Goal: Task Accomplishment & Management: Use online tool/utility

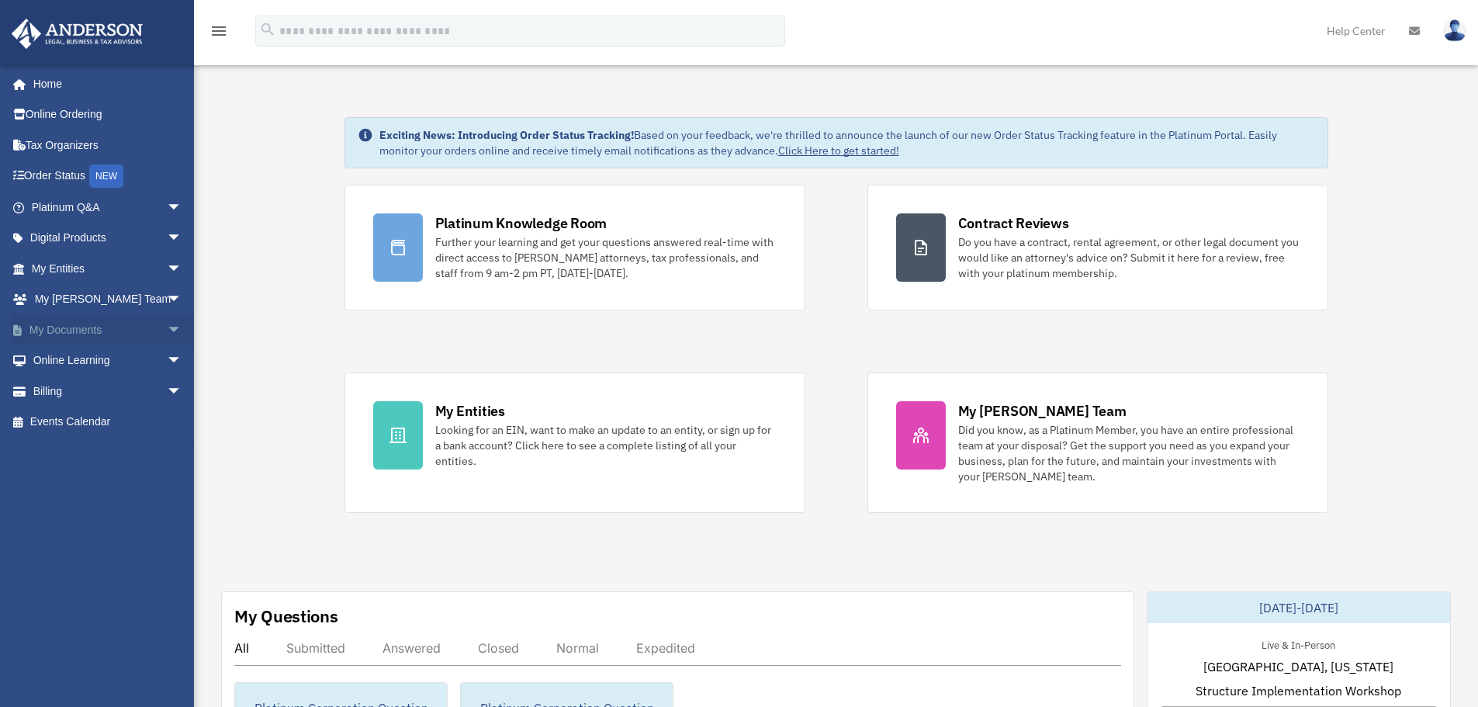
click at [167, 326] on span "arrow_drop_down" at bounding box center [182, 330] width 31 height 32
click at [78, 362] on link "Box" at bounding box center [114, 360] width 184 height 31
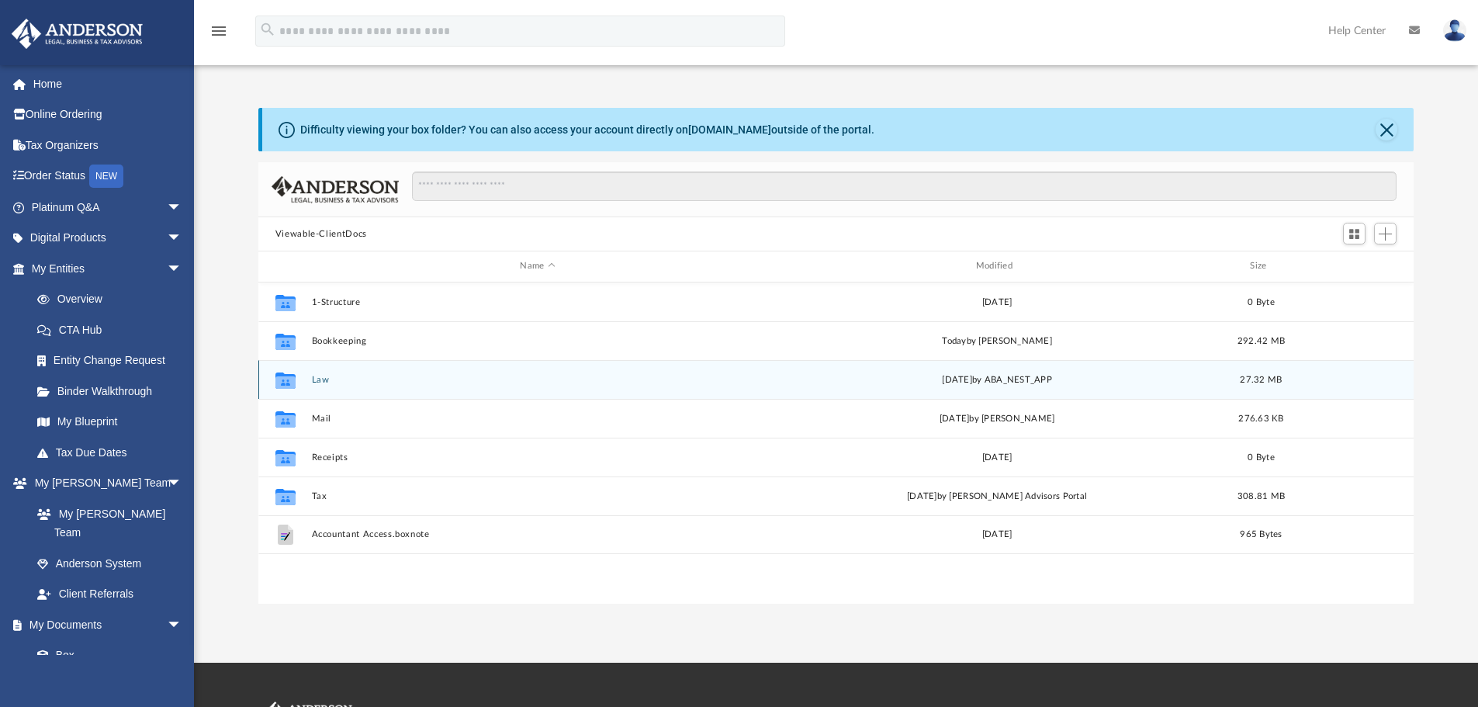
scroll to position [341, 1144]
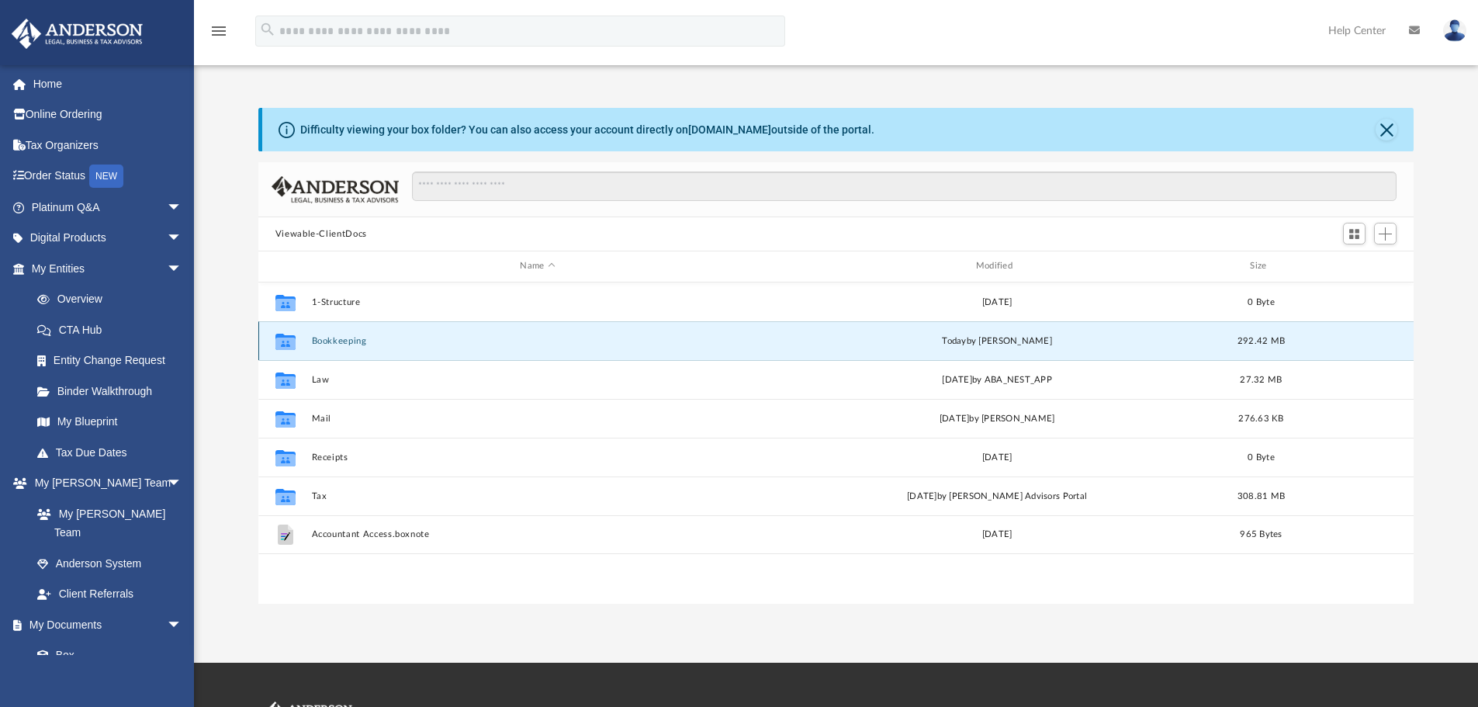
click at [341, 337] on button "Bookkeeping" at bounding box center [537, 341] width 452 height 10
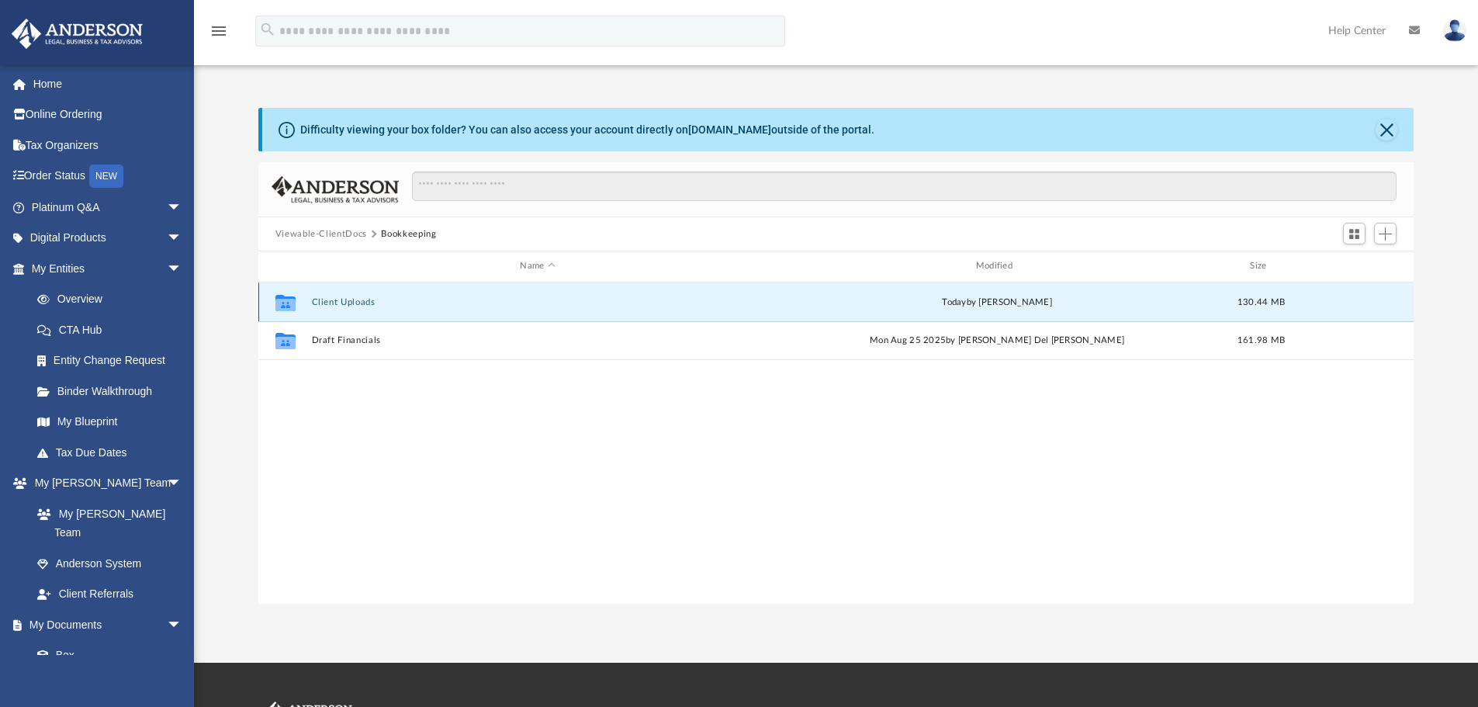
click at [343, 303] on button "Client Uploads" at bounding box center [537, 302] width 452 height 10
click at [354, 302] on button "GDI LLC ([DATE] YE)" at bounding box center [537, 302] width 452 height 10
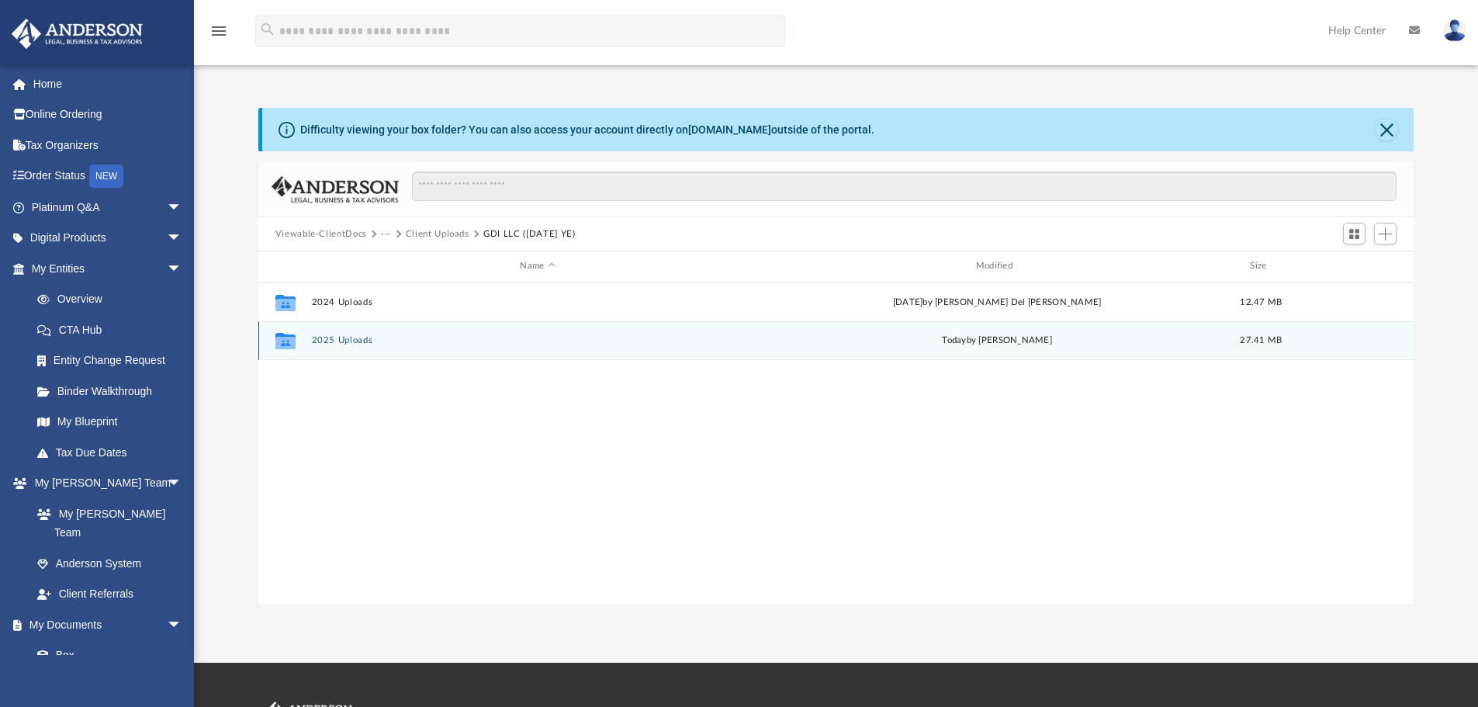
click at [339, 336] on button "2025 Uploads" at bounding box center [537, 340] width 452 height 10
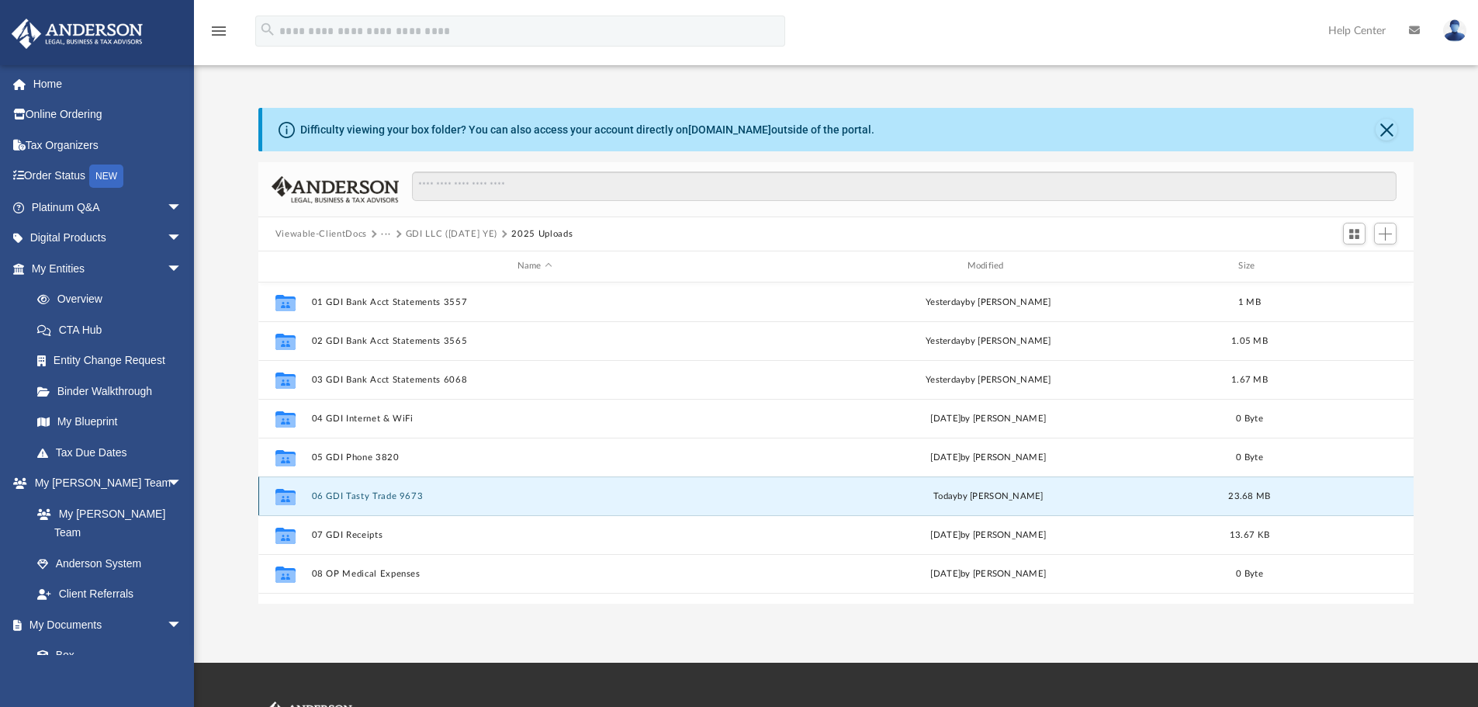
click at [358, 494] on button "06 GDI Tasty Trade 9673" at bounding box center [534, 496] width 447 height 10
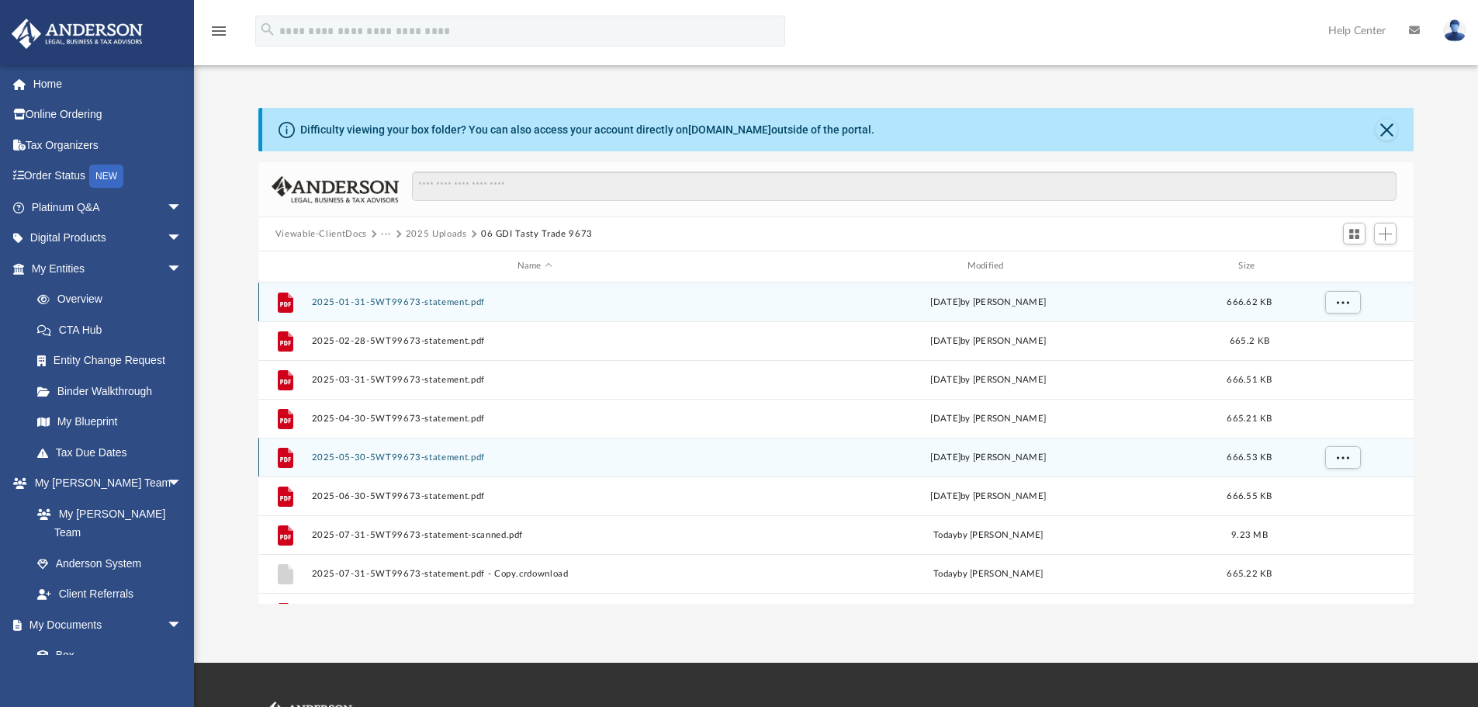
scroll to position [67, 0]
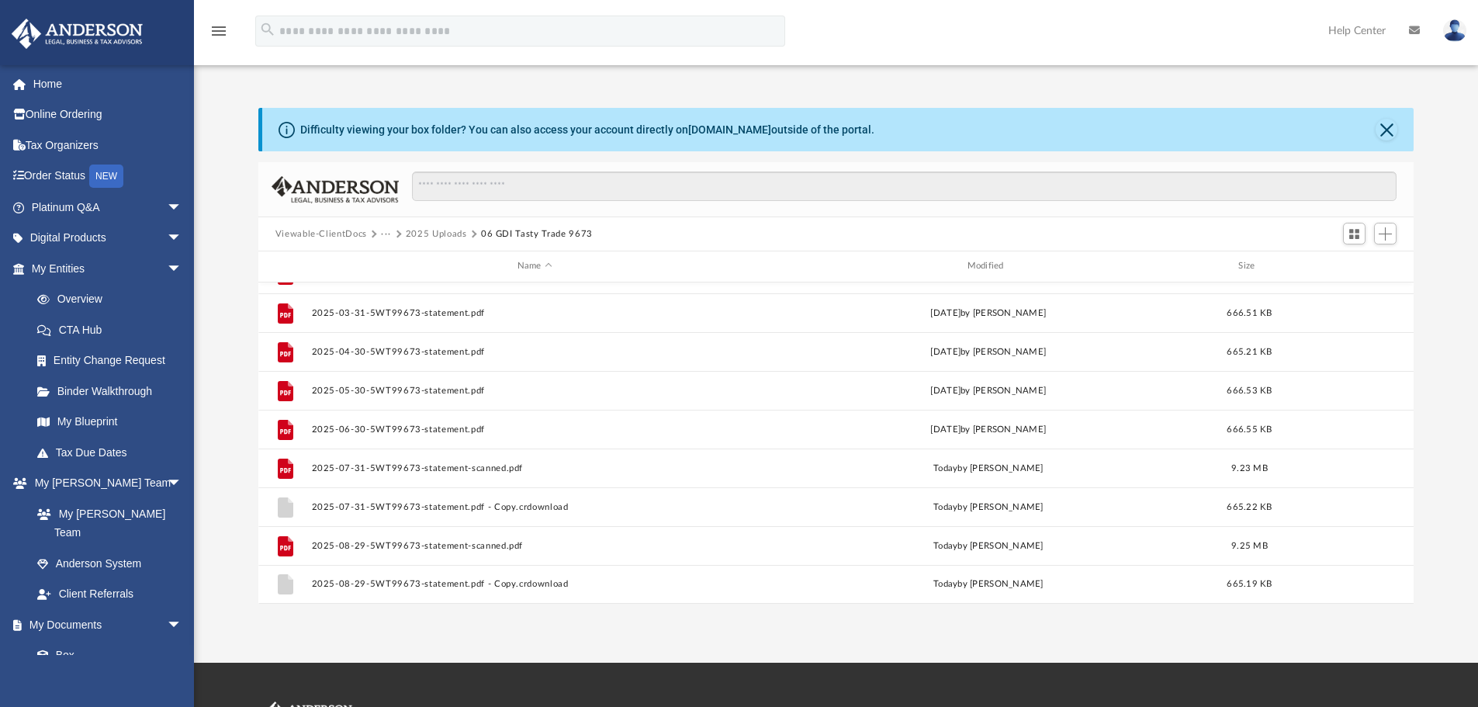
click at [438, 234] on button "2025 Uploads" at bounding box center [436, 234] width 61 height 14
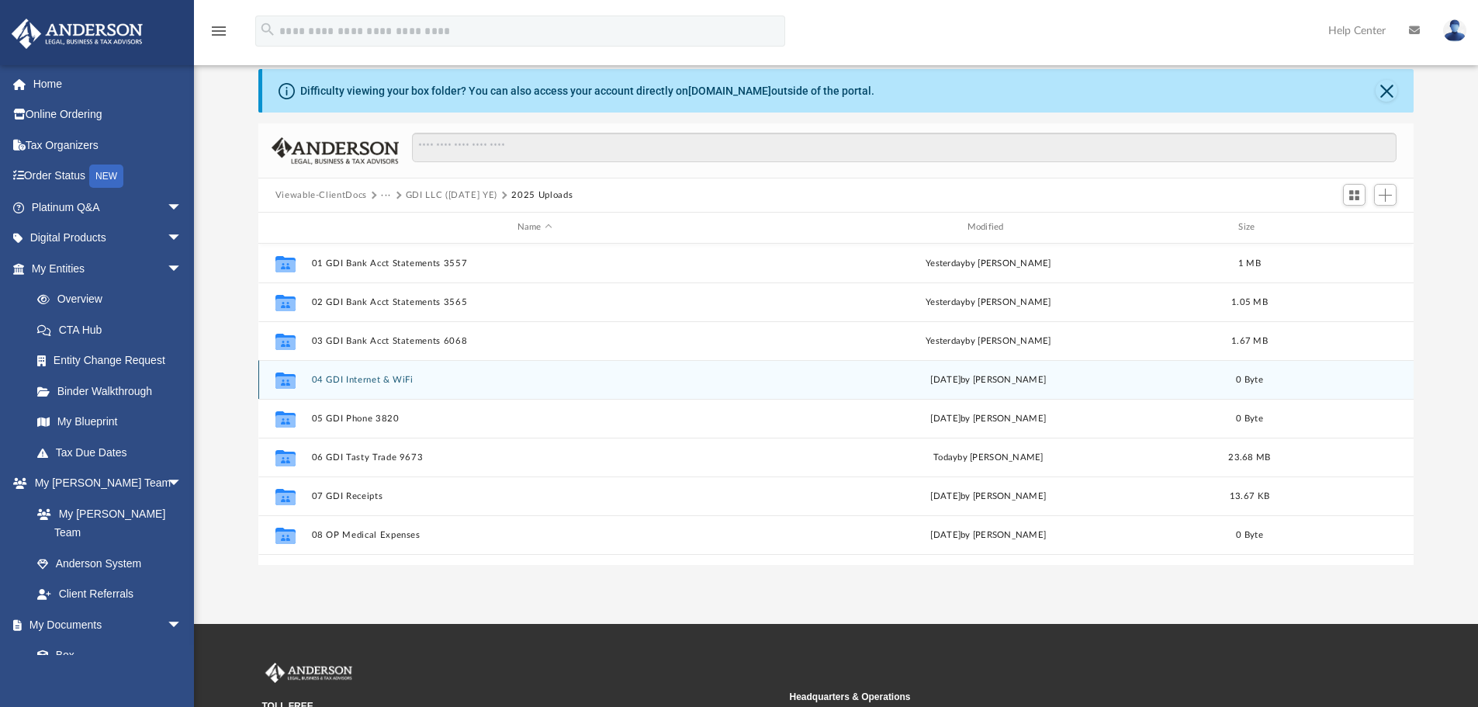
scroll to position [0, 0]
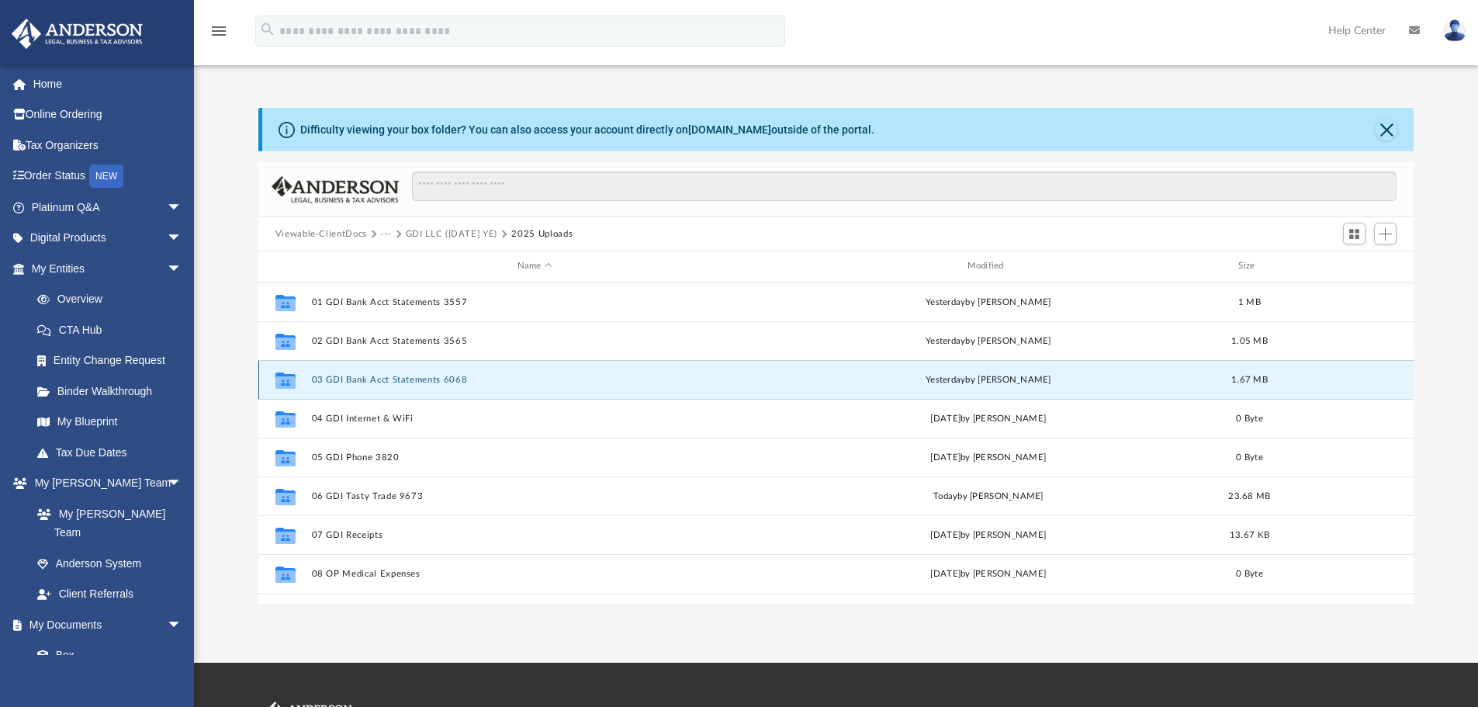
click at [360, 376] on button "03 GDI Bank Acct Statements 6068" at bounding box center [534, 380] width 447 height 10
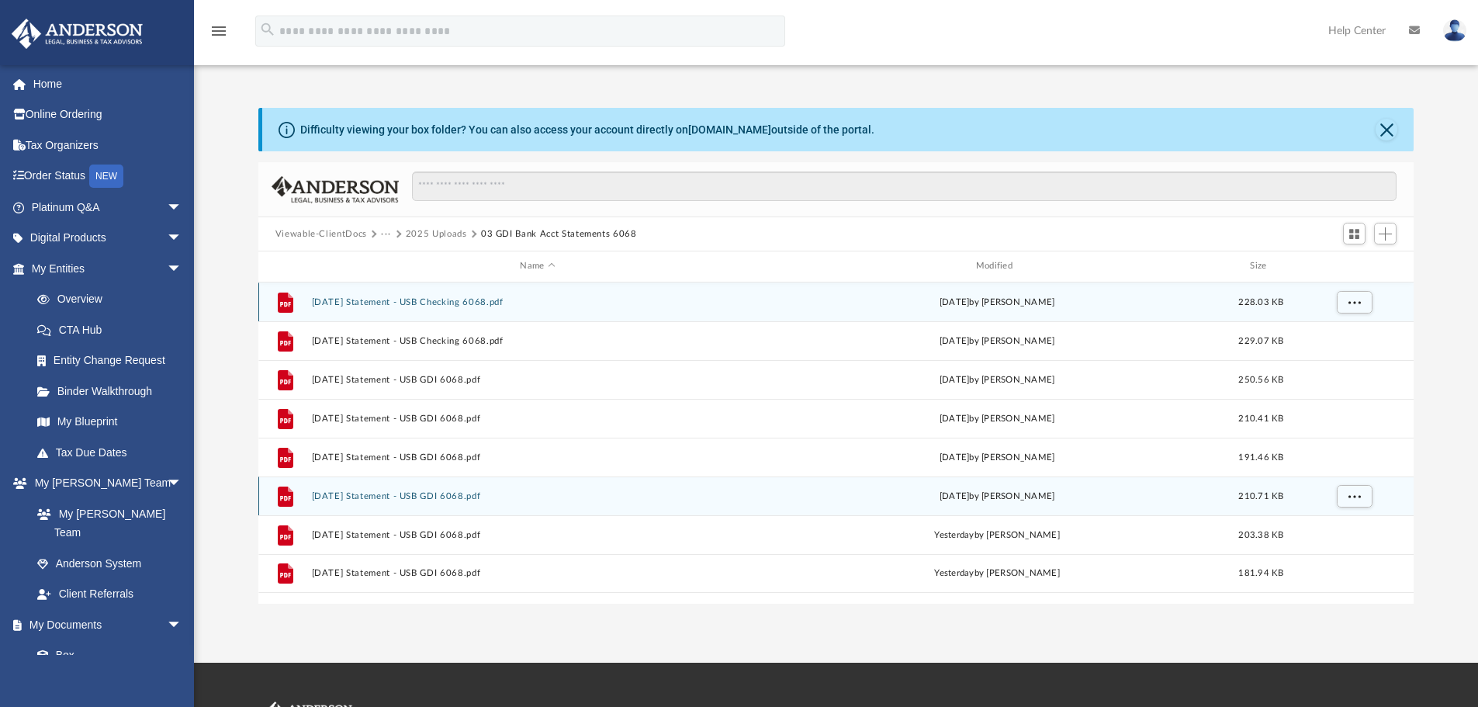
scroll to position [78, 0]
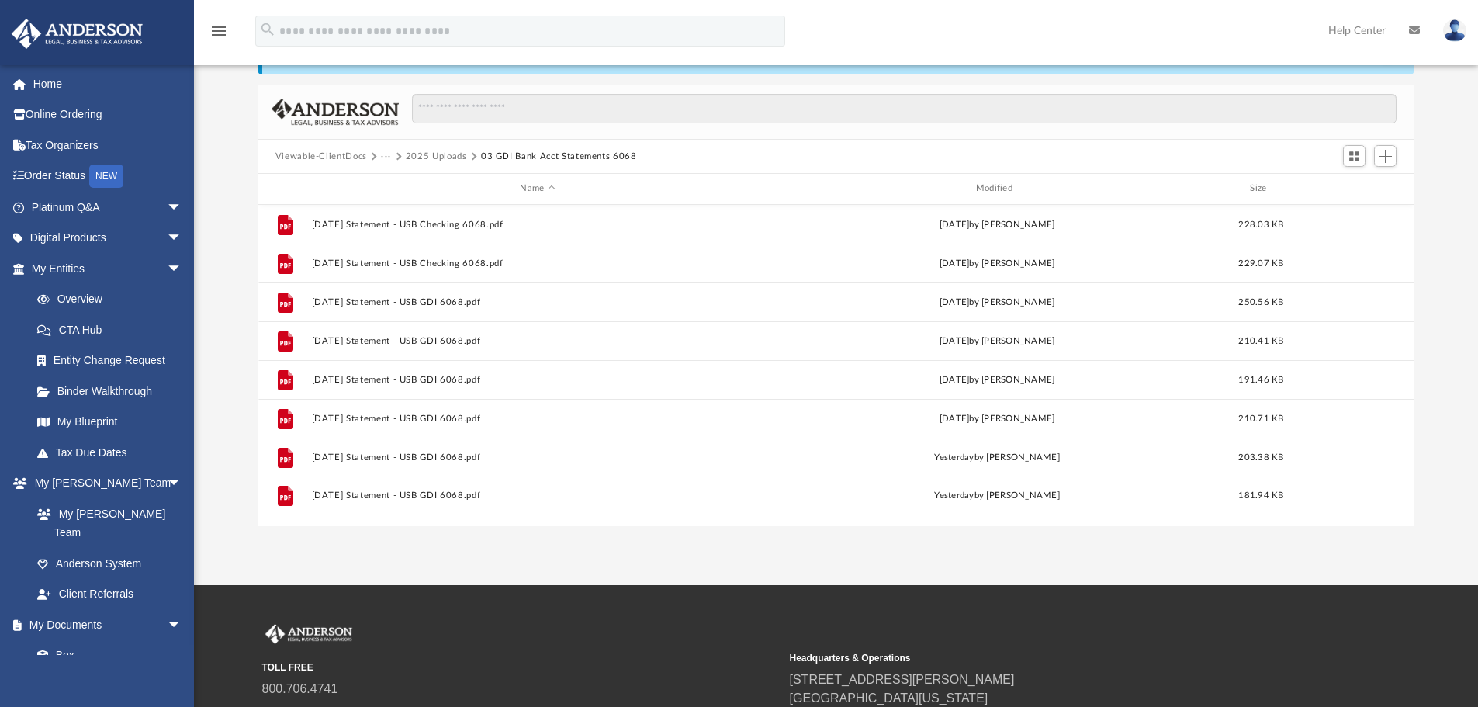
click at [443, 154] on button "2025 Uploads" at bounding box center [436, 157] width 61 height 14
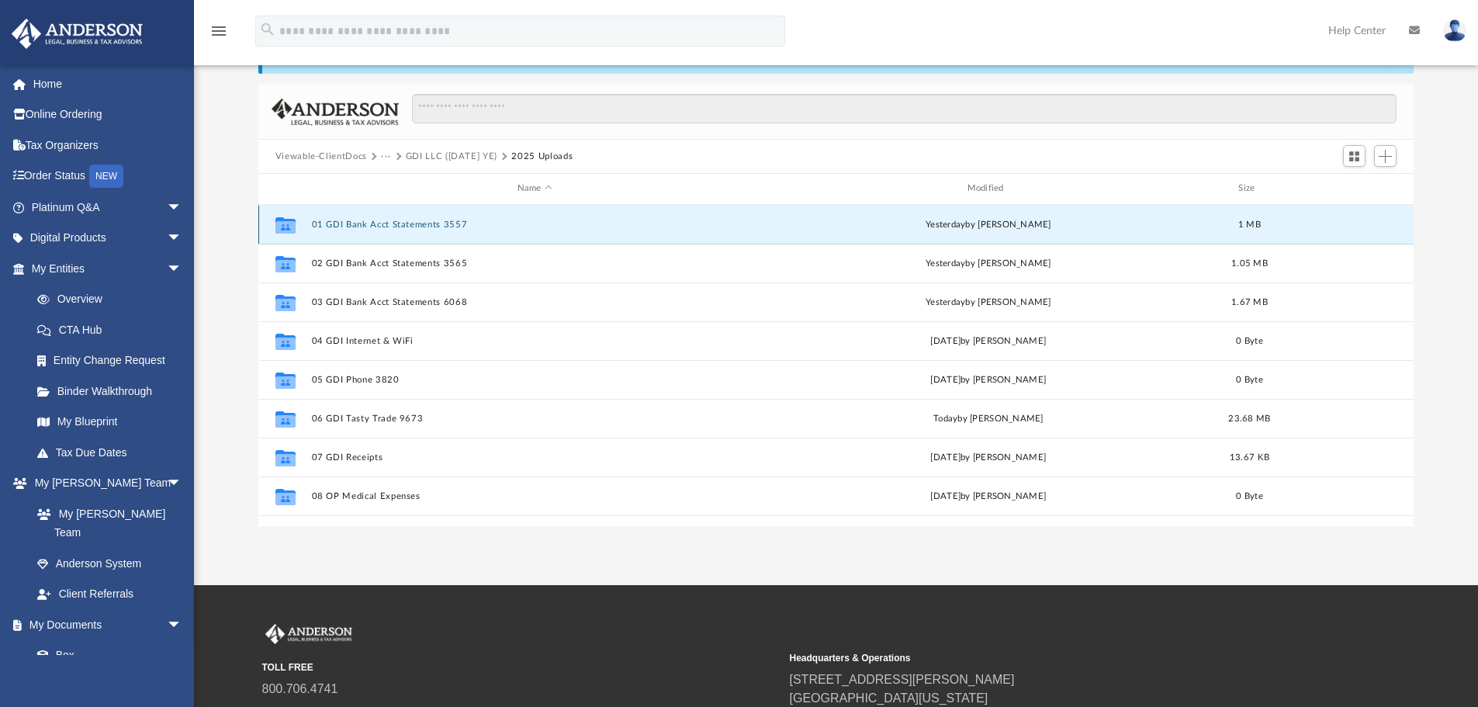
click at [387, 223] on button "01 GDI Bank Acct Statements 3557" at bounding box center [534, 225] width 447 height 10
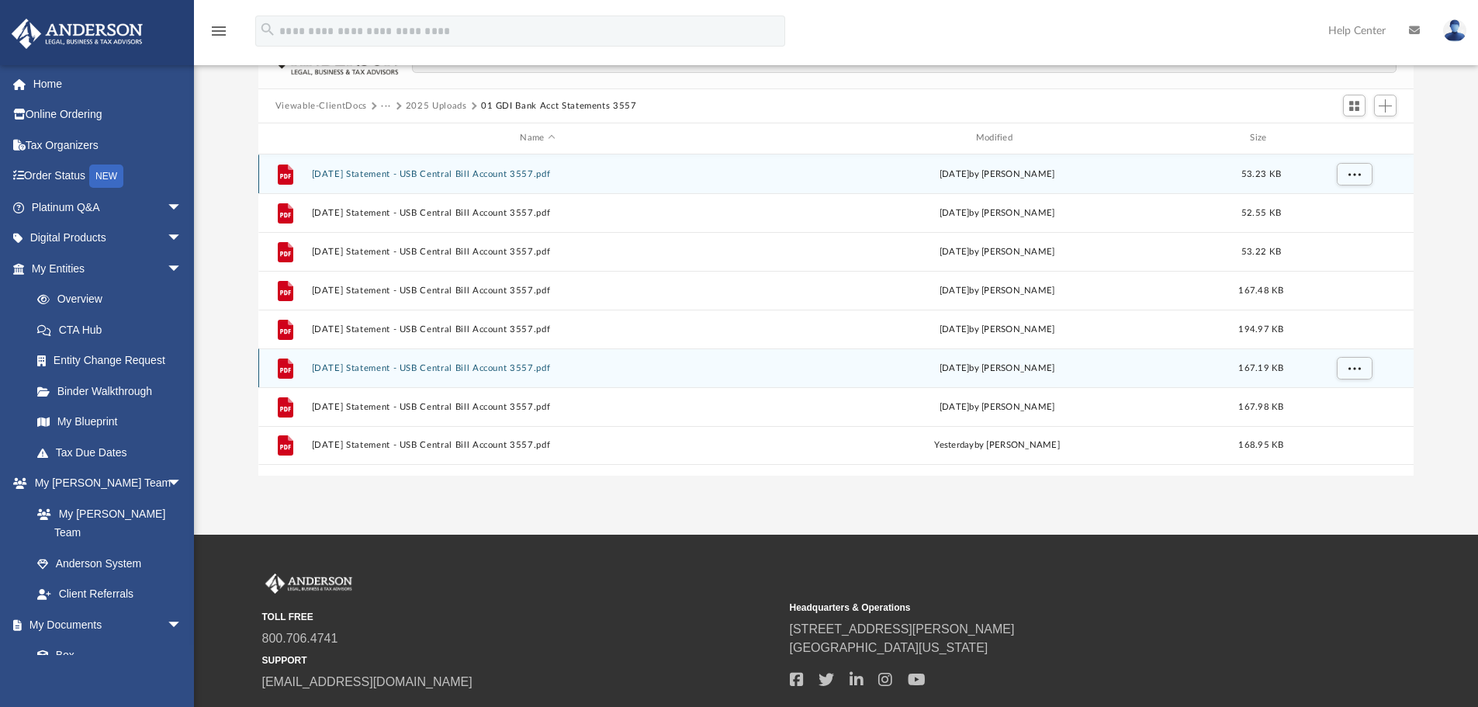
scroll to position [155, 0]
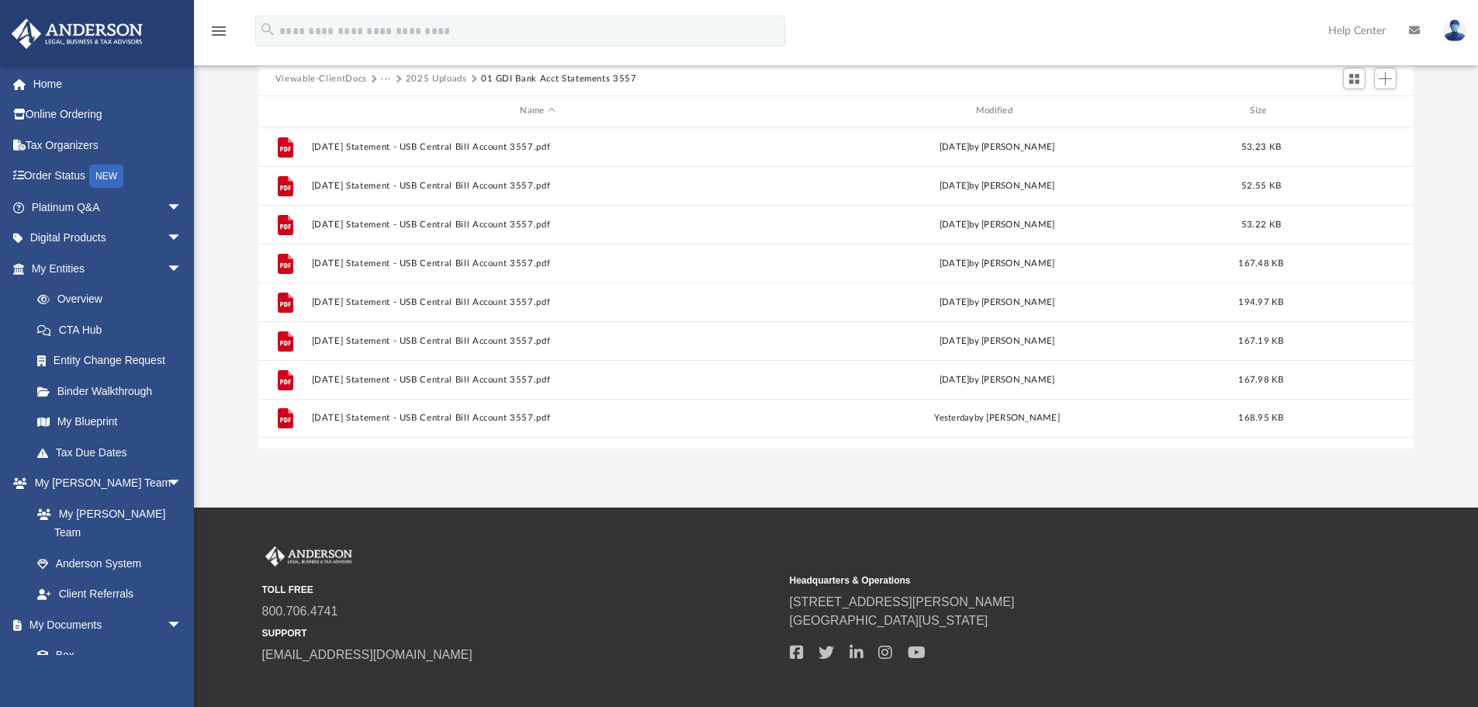
click at [446, 79] on button "2025 Uploads" at bounding box center [436, 79] width 61 height 14
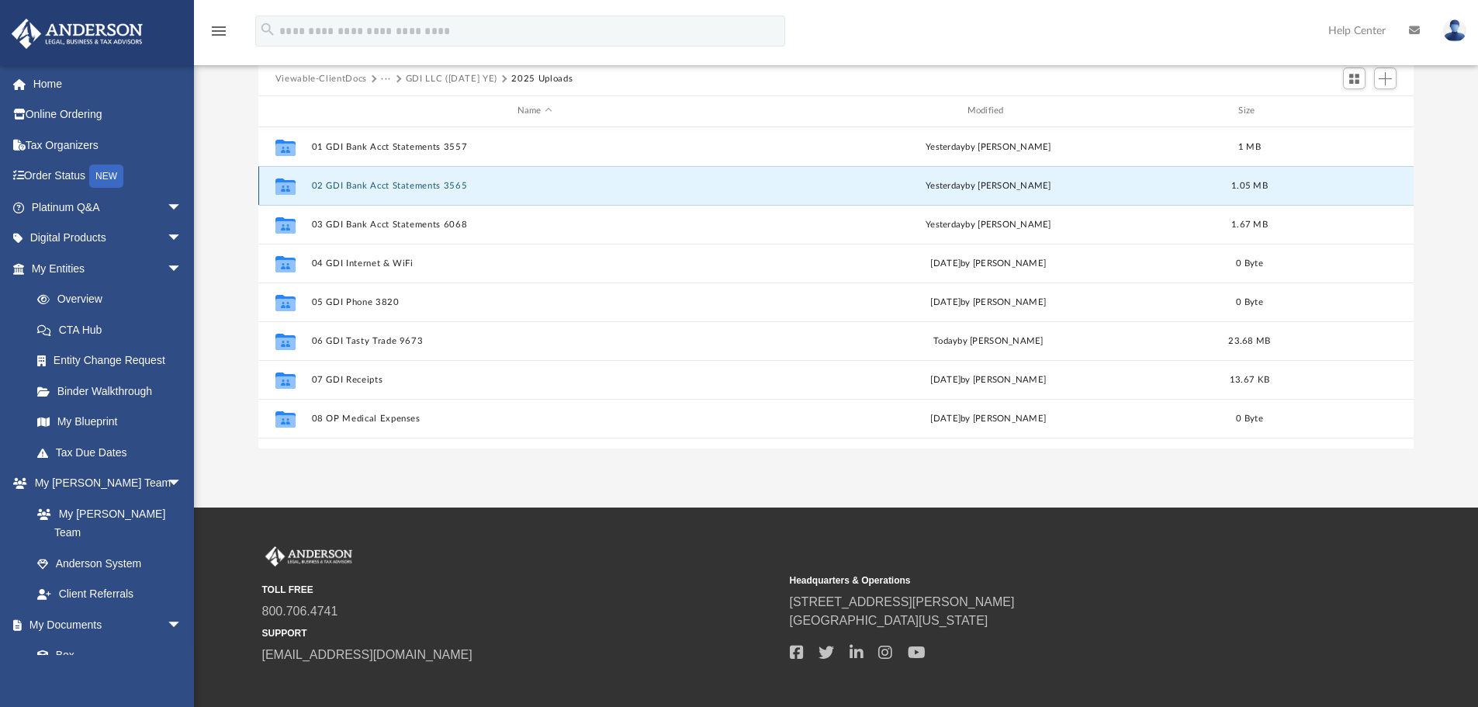
click at [400, 188] on button "02 GDI Bank Acct Statements 3565" at bounding box center [534, 186] width 447 height 10
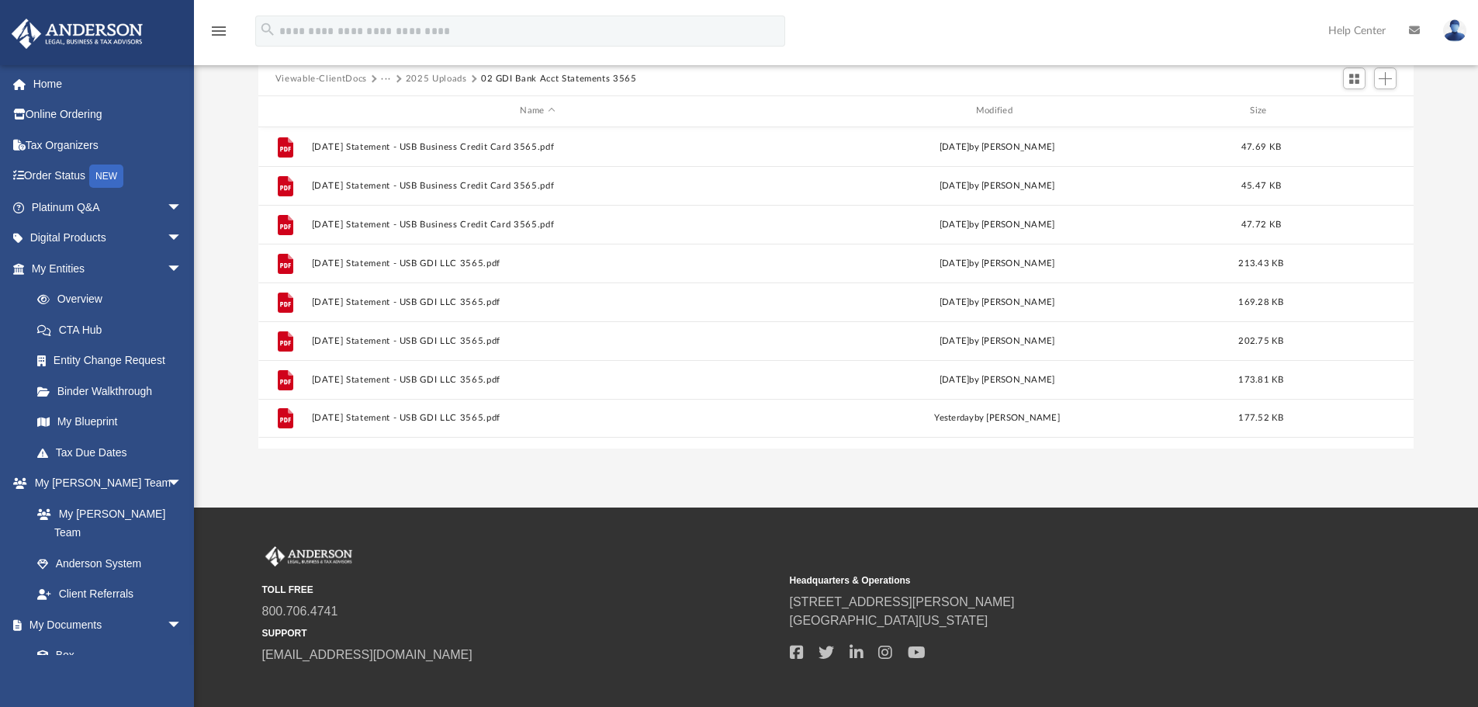
click at [443, 78] on button "2025 Uploads" at bounding box center [436, 79] width 61 height 14
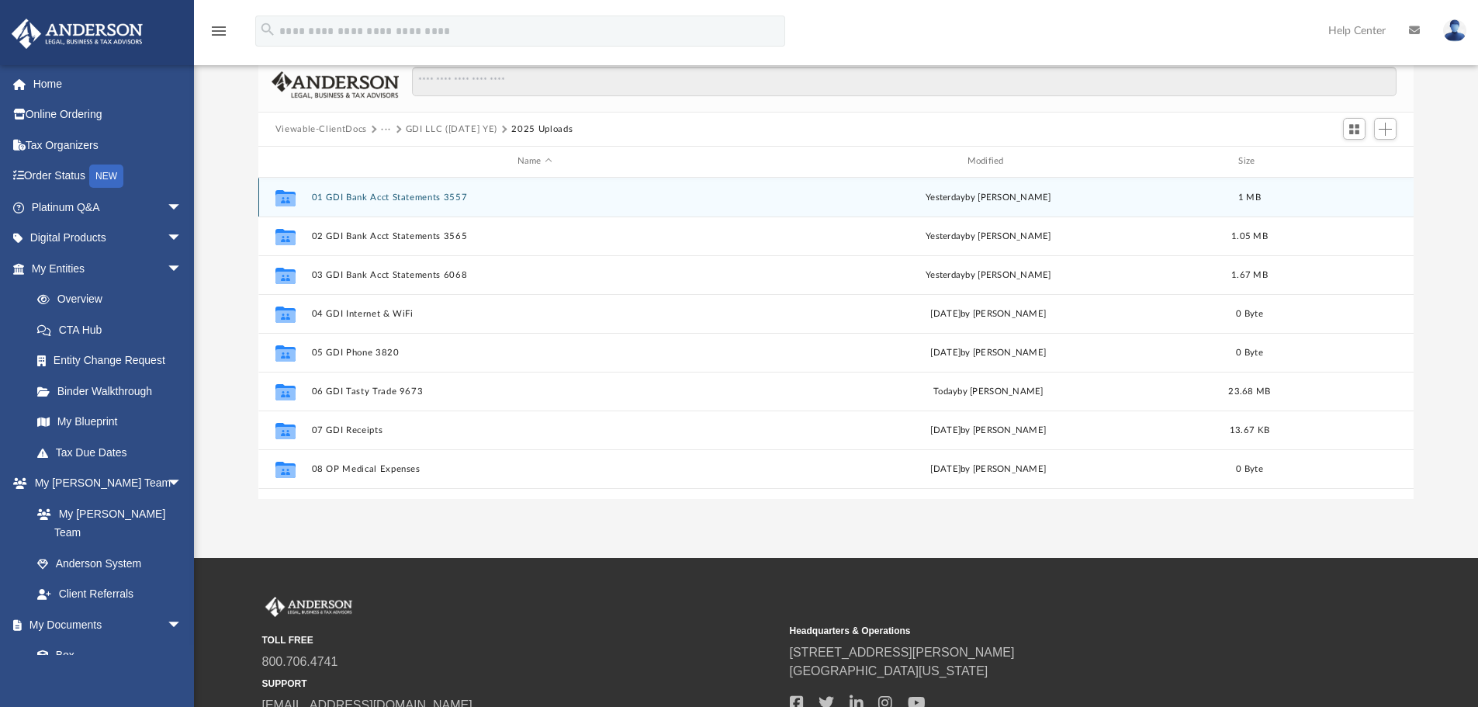
scroll to position [78, 0]
